Goal: Information Seeking & Learning: Learn about a topic

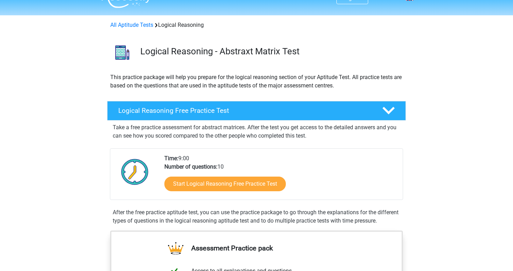
scroll to position [15, 0]
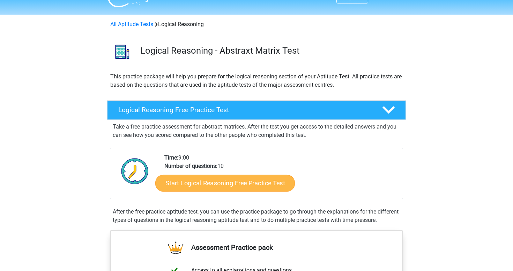
click at [240, 185] on link "Start Logical Reasoning Free Practice Test" at bounding box center [225, 183] width 140 height 17
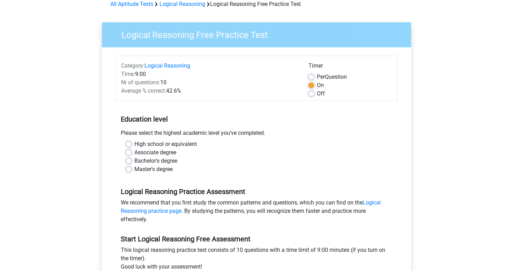
scroll to position [43, 0]
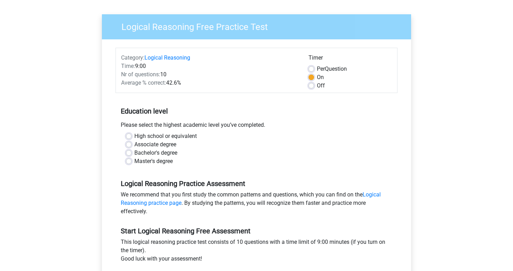
click at [134, 154] on label "Bachelor's degree" at bounding box center [155, 153] width 43 height 8
click at [127, 154] on input "Bachelor's degree" at bounding box center [129, 152] width 6 height 7
radio input "true"
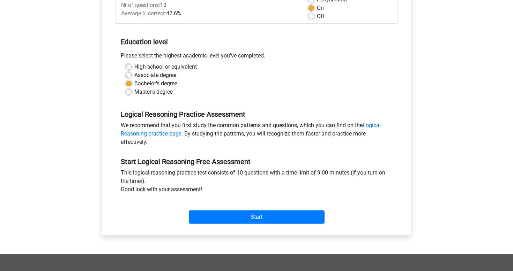
scroll to position [113, 0]
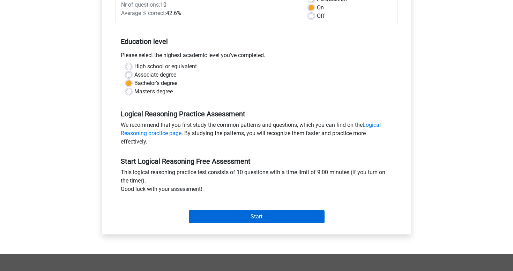
click at [270, 216] on input "Start" at bounding box center [257, 216] width 136 height 13
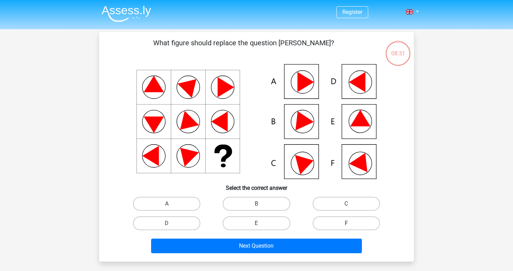
click at [345, 223] on label "F" at bounding box center [346, 224] width 67 height 14
click at [346, 224] on input "F" at bounding box center [348, 226] width 5 height 5
radio input "true"
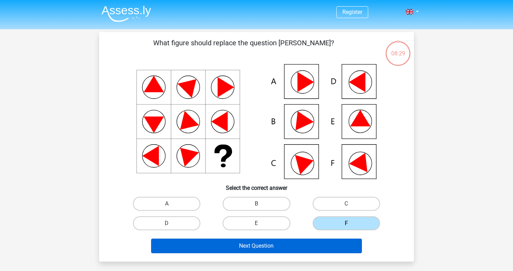
click at [317, 246] on button "Next Question" at bounding box center [256, 246] width 211 height 15
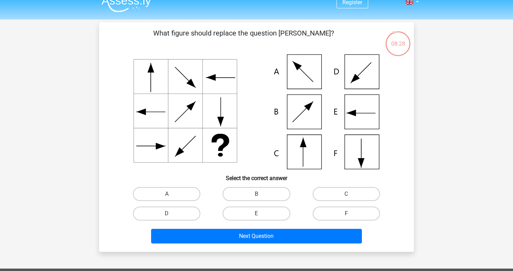
scroll to position [9, 0]
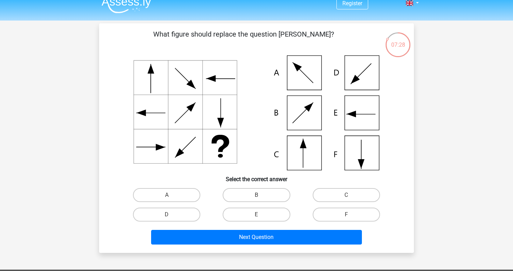
click at [283, 114] on icon at bounding box center [256, 112] width 281 height 115
click at [253, 198] on label "B" at bounding box center [256, 195] width 67 height 14
click at [256, 198] on input "B" at bounding box center [258, 197] width 5 height 5
radio input "true"
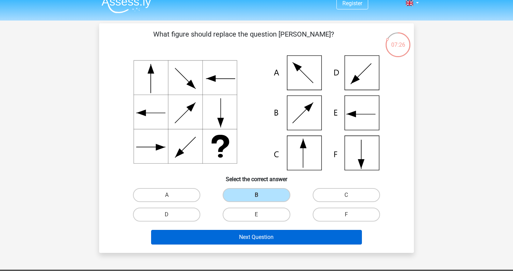
click at [266, 237] on button "Next Question" at bounding box center [256, 237] width 211 height 15
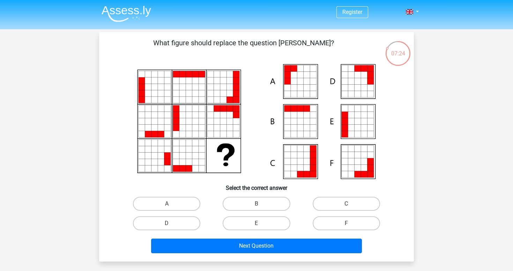
scroll to position [0, 0]
click at [297, 84] on icon at bounding box center [294, 81] width 6 height 6
click at [178, 203] on label "A" at bounding box center [166, 204] width 67 height 14
click at [171, 204] on input "A" at bounding box center [169, 206] width 5 height 5
radio input "true"
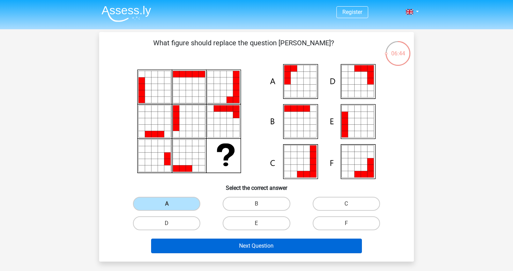
click at [254, 247] on button "Next Question" at bounding box center [256, 246] width 211 height 15
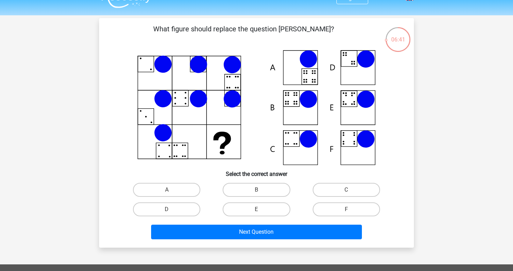
scroll to position [14, 0]
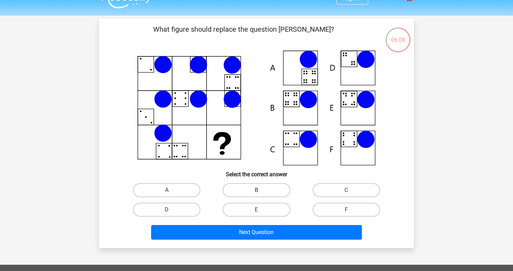
click at [247, 189] on label "B" at bounding box center [256, 190] width 67 height 14
click at [256, 190] on input "B" at bounding box center [258, 192] width 5 height 5
radio input "true"
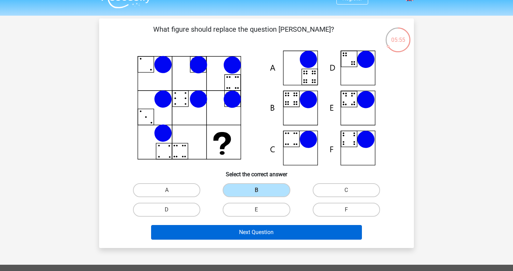
click at [275, 230] on button "Next Question" at bounding box center [256, 232] width 211 height 15
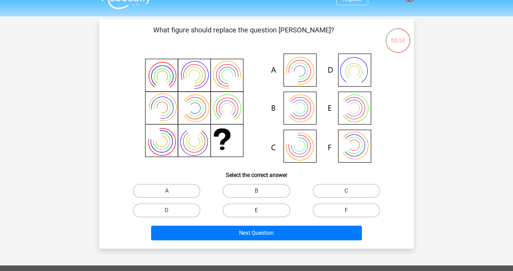
scroll to position [11, 0]
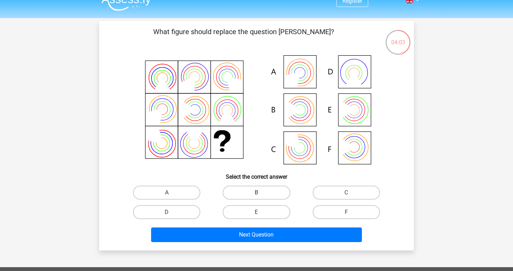
click at [246, 194] on label "B" at bounding box center [256, 193] width 67 height 14
click at [256, 194] on input "B" at bounding box center [258, 195] width 5 height 5
radio input "true"
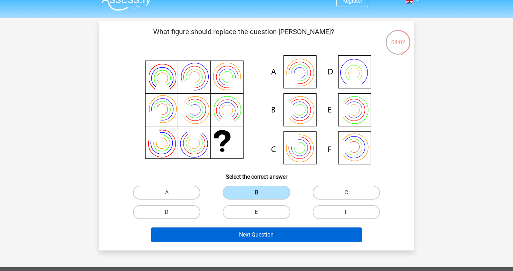
click at [256, 235] on button "Next Question" at bounding box center [256, 235] width 211 height 15
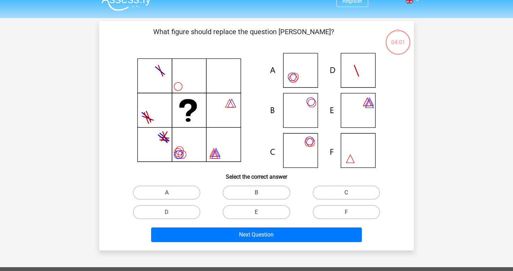
scroll to position [32, 0]
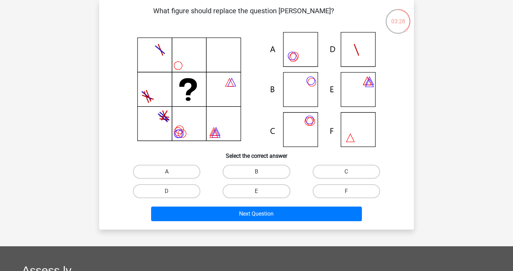
click at [177, 172] on label "A" at bounding box center [166, 172] width 67 height 14
click at [171, 172] on input "A" at bounding box center [169, 174] width 5 height 5
radio input "true"
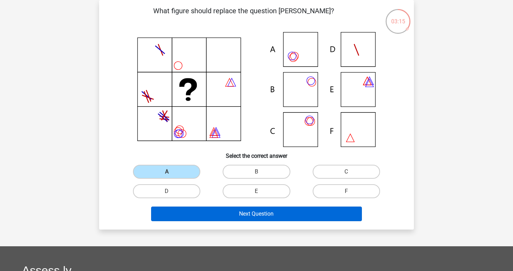
click at [288, 212] on button "Next Question" at bounding box center [256, 214] width 211 height 15
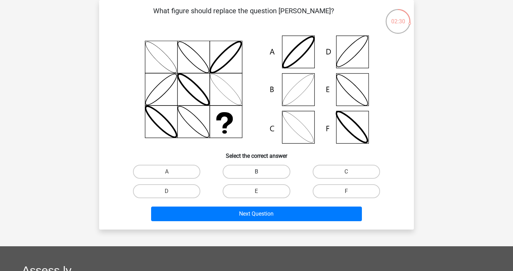
click at [250, 178] on label "B" at bounding box center [256, 172] width 67 height 14
click at [256, 176] on input "B" at bounding box center [258, 174] width 5 height 5
radio input "true"
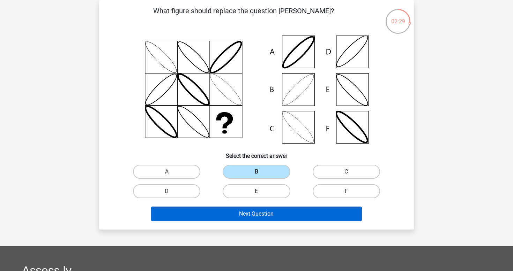
click at [257, 218] on button "Next Question" at bounding box center [256, 214] width 211 height 15
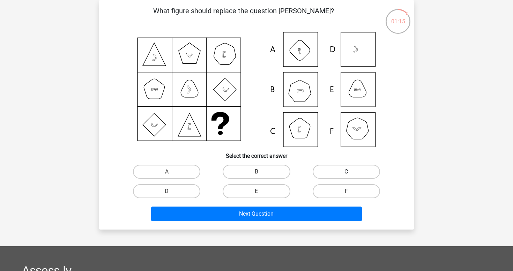
click at [363, 171] on label "C" at bounding box center [346, 172] width 67 height 14
click at [351, 172] on input "C" at bounding box center [348, 174] width 5 height 5
radio input "true"
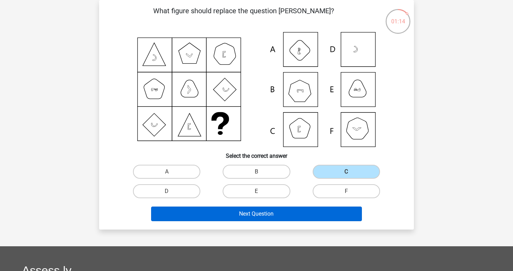
click at [303, 211] on button "Next Question" at bounding box center [256, 214] width 211 height 15
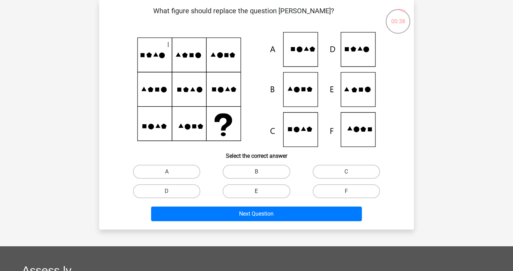
click at [268, 189] on label "E" at bounding box center [256, 192] width 67 height 14
click at [261, 191] on input "E" at bounding box center [258, 193] width 5 height 5
radio input "true"
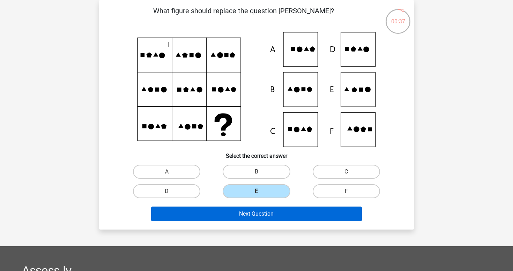
click at [266, 221] on button "Next Question" at bounding box center [256, 214] width 211 height 15
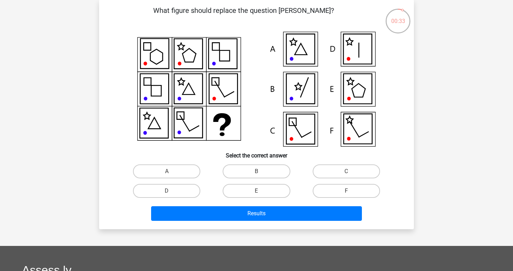
scroll to position [33, 0]
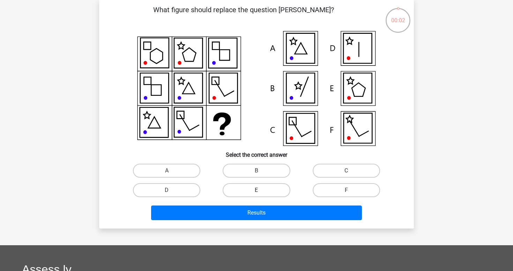
click at [275, 186] on label "E" at bounding box center [256, 190] width 67 height 14
click at [261, 190] on input "E" at bounding box center [258, 192] width 5 height 5
radio input "true"
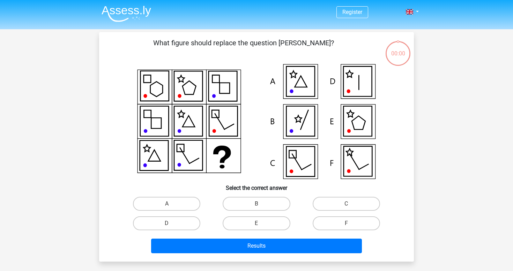
scroll to position [33, 0]
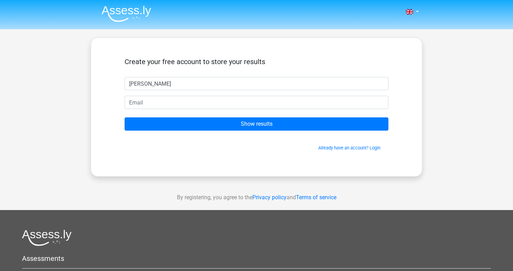
type input "[PERSON_NAME]"
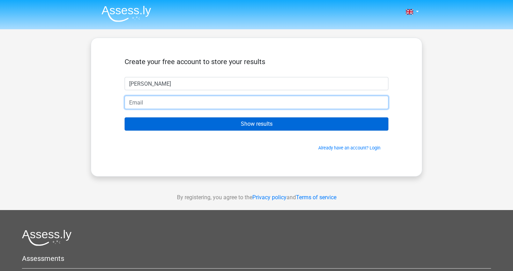
type input "[EMAIL_ADDRESS][DOMAIN_NAME]"
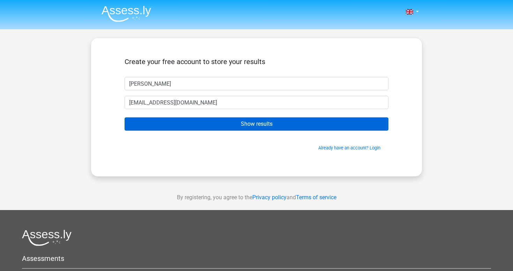
click at [213, 122] on input "Show results" at bounding box center [257, 124] width 264 height 13
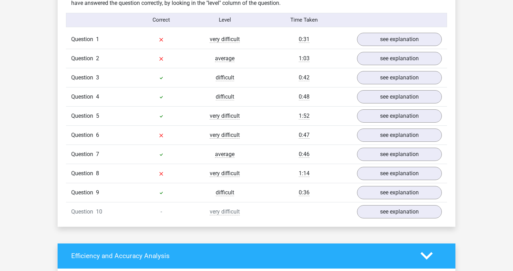
scroll to position [557, 0]
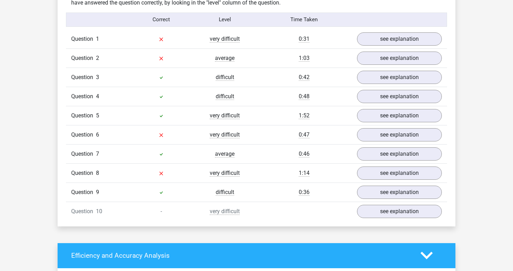
click at [187, 154] on div at bounding box center [160, 154] width 63 height 8
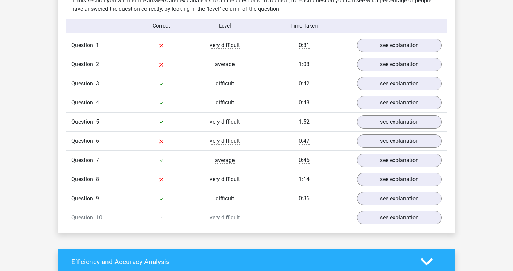
scroll to position [539, 0]
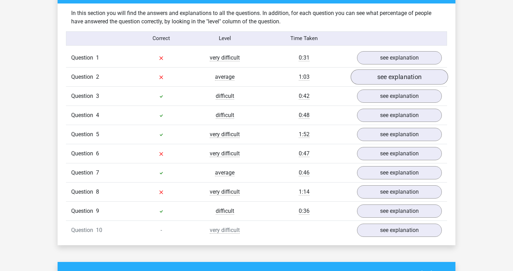
click at [379, 76] on link "see explanation" at bounding box center [399, 76] width 97 height 15
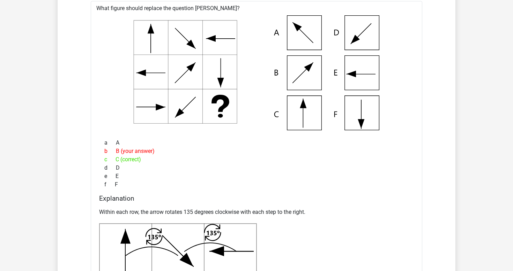
scroll to position [635, 0]
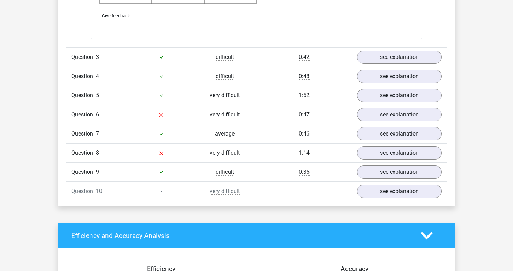
click at [292, 150] on div "1:14" at bounding box center [303, 153] width 95 height 8
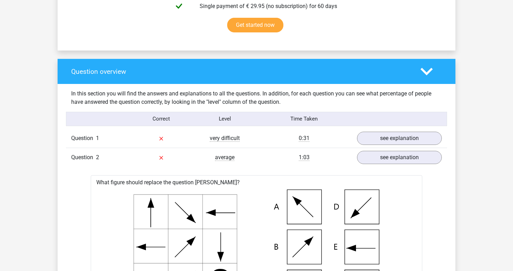
scroll to position [443, 0]
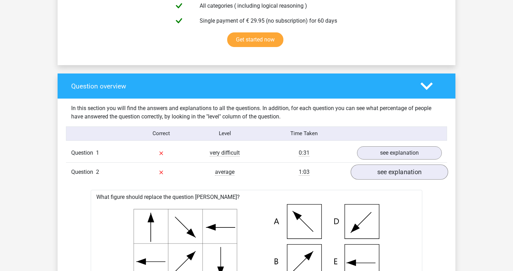
click at [389, 173] on link "see explanation" at bounding box center [399, 172] width 97 height 15
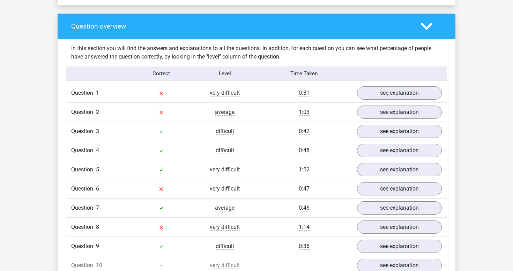
scroll to position [504, 0]
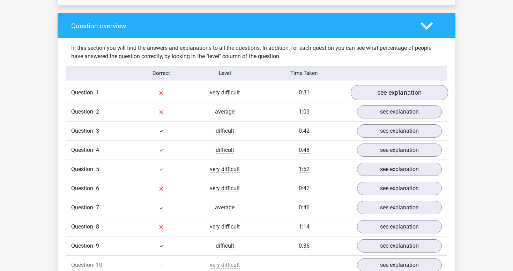
click at [384, 91] on link "see explanation" at bounding box center [399, 92] width 97 height 15
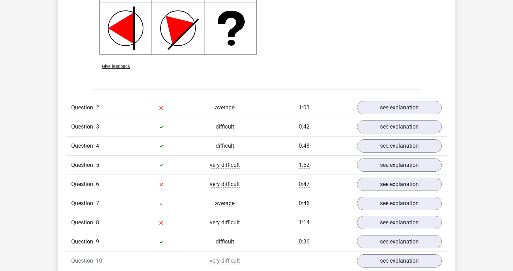
scroll to position [1003, 0]
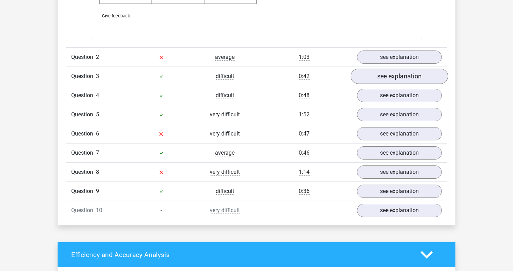
click at [377, 76] on link "see explanation" at bounding box center [399, 76] width 97 height 15
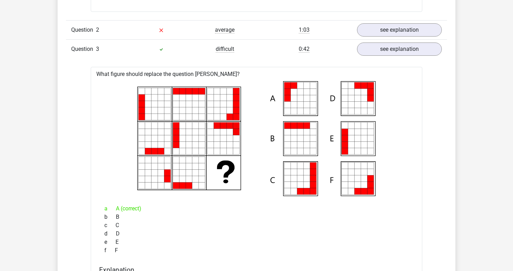
scroll to position [1004, 0]
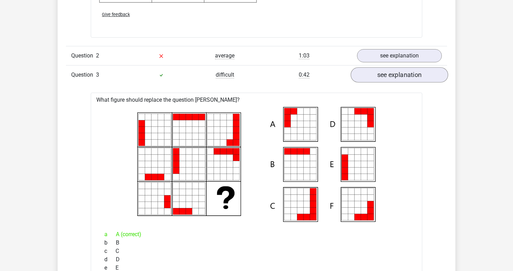
click at [390, 76] on link "see explanation" at bounding box center [399, 74] width 97 height 15
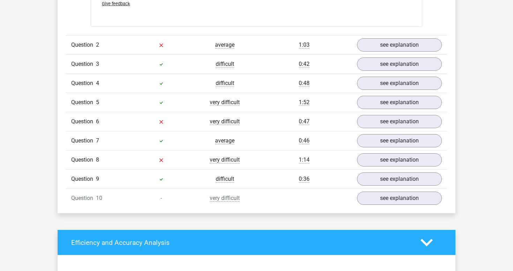
scroll to position [1016, 0]
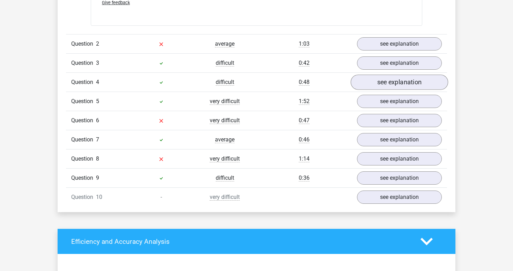
click at [383, 82] on link "see explanation" at bounding box center [399, 82] width 97 height 15
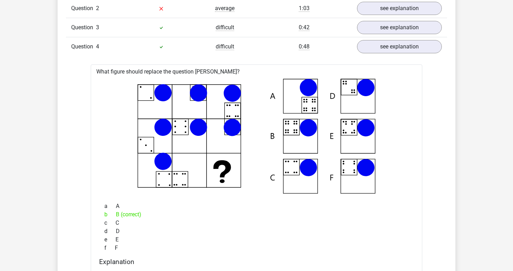
scroll to position [1042, 0]
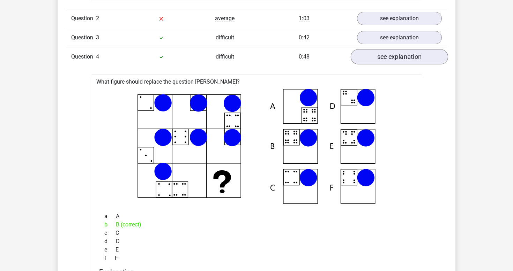
click at [399, 58] on link "see explanation" at bounding box center [399, 56] width 97 height 15
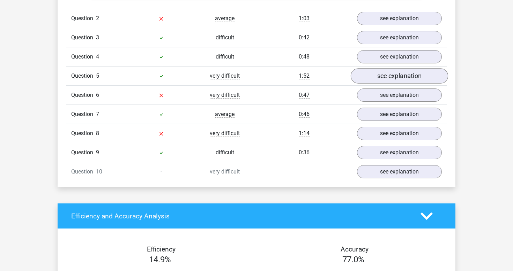
click at [395, 76] on link "see explanation" at bounding box center [399, 75] width 97 height 15
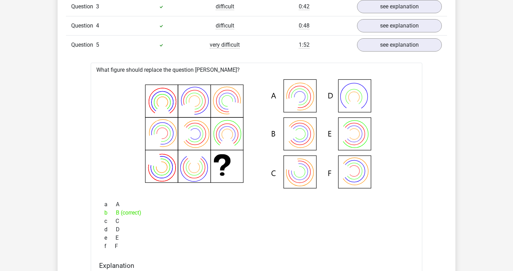
scroll to position [1072, 0]
click at [378, 44] on link "see explanation" at bounding box center [399, 45] width 97 height 15
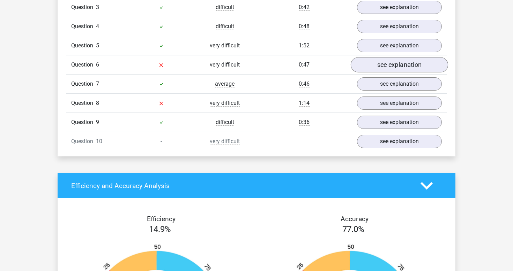
click at [391, 68] on link "see explanation" at bounding box center [399, 64] width 97 height 15
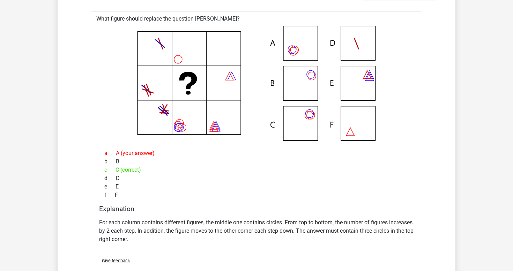
scroll to position [1143, 0]
click at [247, 152] on div "a A (your answer)" at bounding box center [256, 154] width 315 height 8
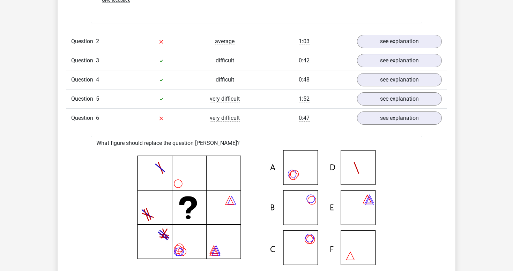
scroll to position [1038, 0]
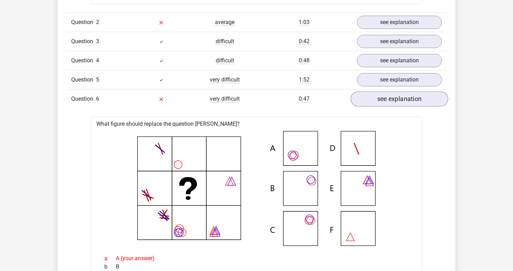
click at [389, 100] on link "see explanation" at bounding box center [399, 98] width 97 height 15
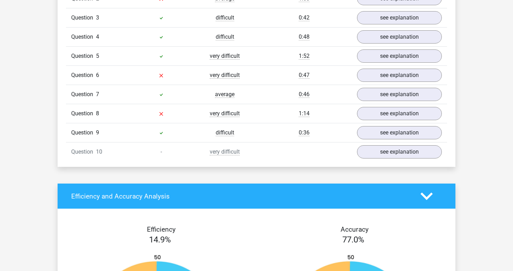
scroll to position [1062, 0]
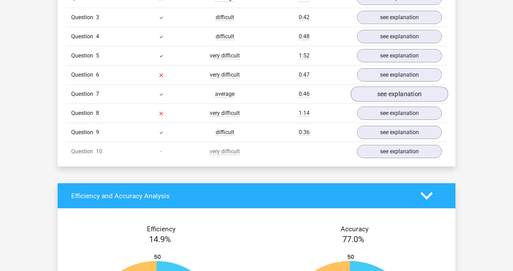
click at [380, 93] on link "see explanation" at bounding box center [399, 94] width 97 height 15
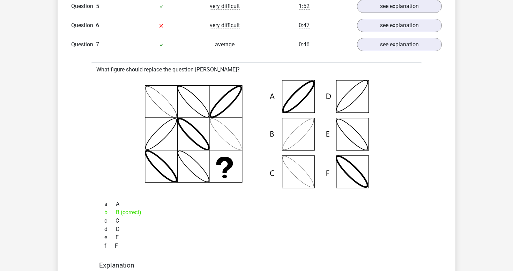
scroll to position [1103, 0]
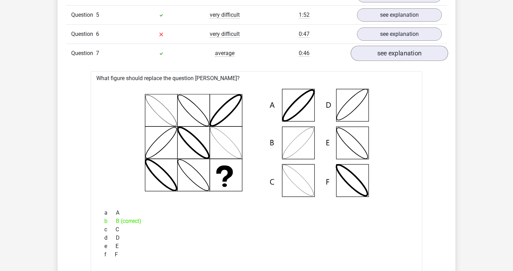
click at [395, 54] on link "see explanation" at bounding box center [399, 53] width 97 height 15
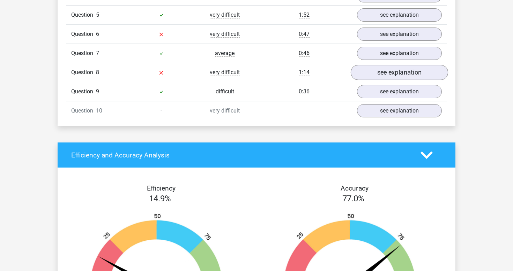
click at [378, 74] on link "see explanation" at bounding box center [399, 72] width 97 height 15
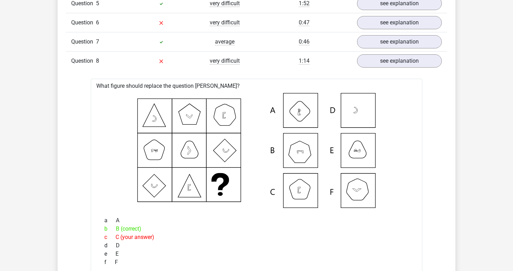
scroll to position [1084, 0]
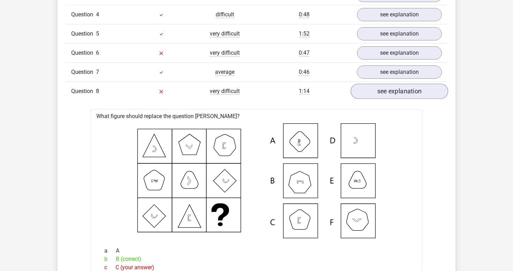
click at [398, 91] on link "see explanation" at bounding box center [399, 91] width 97 height 15
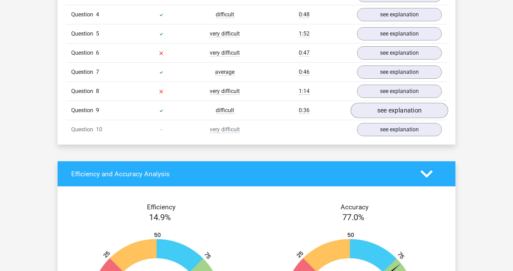
click at [371, 111] on link "see explanation" at bounding box center [399, 110] width 97 height 15
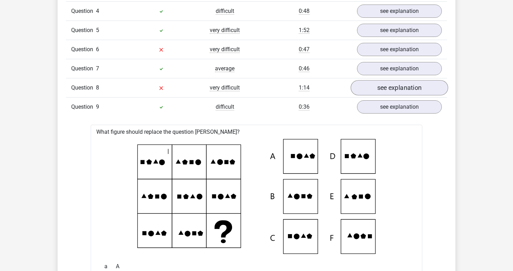
scroll to position [1080, 0]
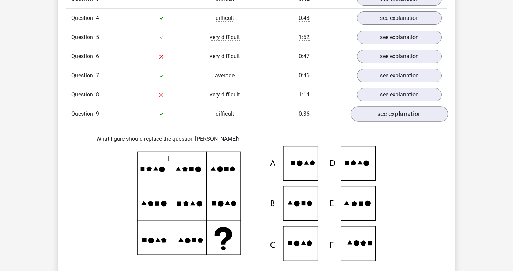
click at [389, 116] on link "see explanation" at bounding box center [399, 113] width 97 height 15
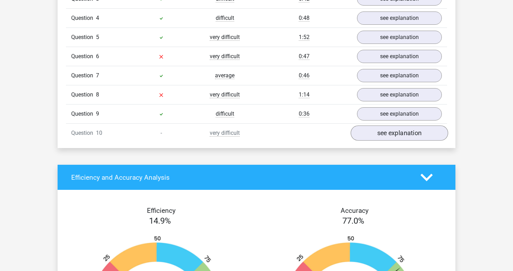
click at [372, 135] on link "see explanation" at bounding box center [399, 133] width 97 height 15
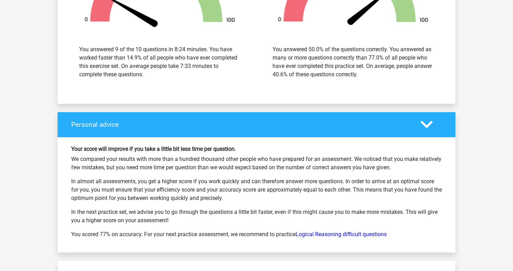
scroll to position [1831, 0]
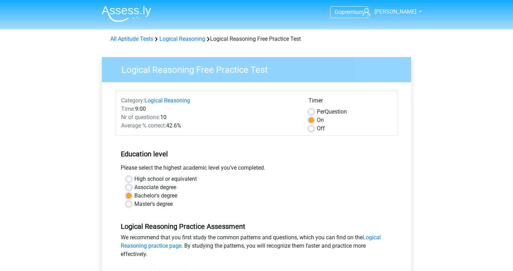
scroll to position [113, 0]
